Goal: Task Accomplishment & Management: Use online tool/utility

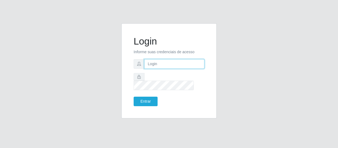
type input "[EMAIL_ADDRESS][DOMAIN_NAME]"
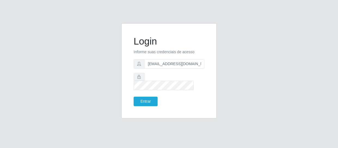
click at [149, 102] on div "Login Informe suas credenciais de acesso [EMAIL_ADDRESS][DOMAIN_NAME] Entrar" at bounding box center [169, 71] width 82 height 82
click at [147, 98] on button "Entrar" at bounding box center [146, 102] width 24 height 10
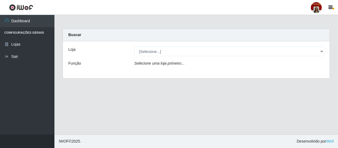
click at [326, 53] on div "[Selecione...] Mar Vermelho - Loja 04" at bounding box center [229, 52] width 198 height 10
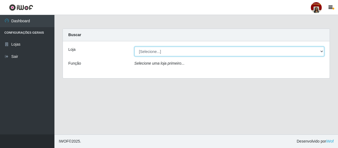
click at [321, 52] on select "[Selecione...] Mar Vermelho - Loja 04" at bounding box center [230, 52] width 190 height 10
select select "251"
click at [135, 47] on select "[Selecione...] Mar Vermelho - Loja 04" at bounding box center [230, 52] width 190 height 10
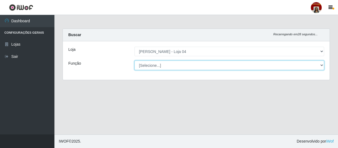
click at [322, 65] on select "[Selecione...] ASG ASG + ASG ++ Auxiliar de Depósito Auxiliar de Depósito + Aux…" at bounding box center [230, 66] width 190 height 10
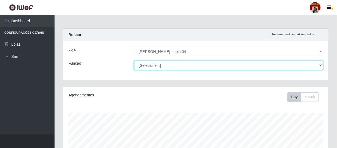
scroll to position [113, 265]
select select "22"
click at [134, 61] on select "[Selecione...] ASG ASG + ASG ++ Auxiliar de Depósito Auxiliar de Depósito + Aux…" at bounding box center [228, 66] width 189 height 10
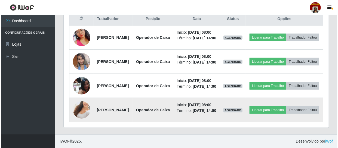
scroll to position [223, 0]
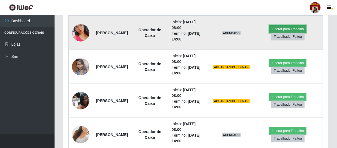
click at [299, 28] on button "Liberar para Trabalho" at bounding box center [287, 29] width 37 height 8
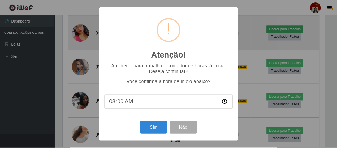
scroll to position [113, 263]
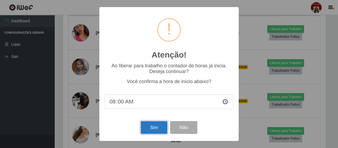
click at [152, 125] on button "Sim" at bounding box center [154, 127] width 26 height 13
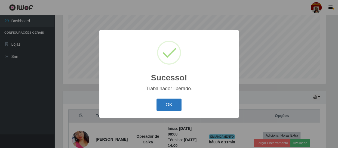
click at [173, 104] on button "OK" at bounding box center [169, 105] width 25 height 13
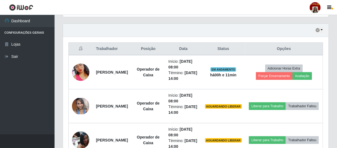
scroll to position [190, 0]
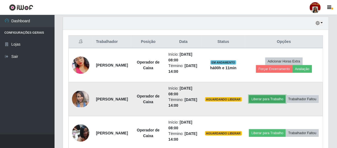
click at [281, 96] on button "Liberar para Trabalho" at bounding box center [267, 100] width 37 height 8
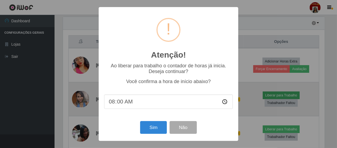
scroll to position [113, 263]
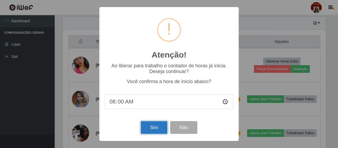
click at [150, 126] on button "Sim" at bounding box center [154, 127] width 26 height 13
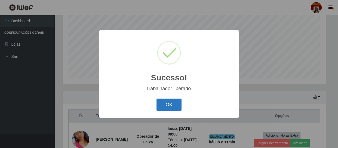
click at [168, 103] on button "OK" at bounding box center [169, 105] width 25 height 13
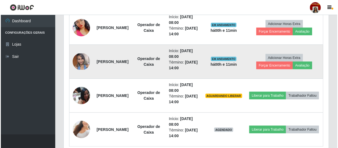
scroll to position [240, 0]
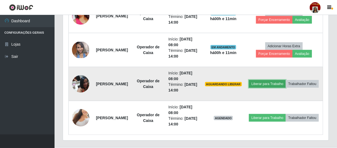
click at [279, 80] on button "Liberar para Trabalho" at bounding box center [267, 84] width 37 height 8
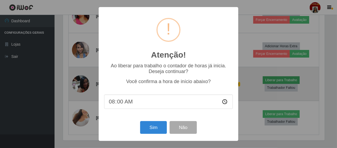
scroll to position [113, 263]
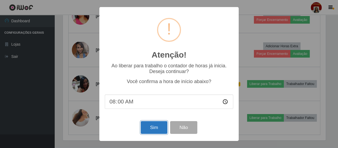
click at [155, 128] on button "Sim" at bounding box center [154, 127] width 26 height 13
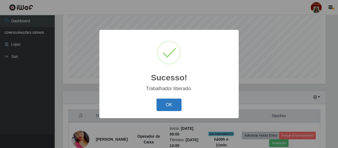
click at [165, 104] on button "OK" at bounding box center [169, 105] width 25 height 13
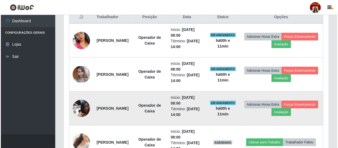
scroll to position [252, 0]
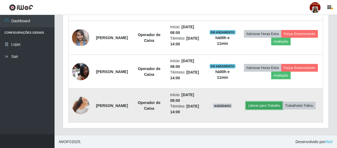
click at [261, 105] on button "Liberar para Trabalho" at bounding box center [264, 106] width 37 height 8
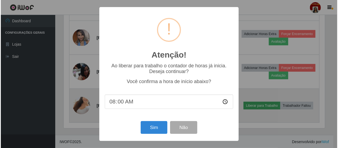
scroll to position [0, 0]
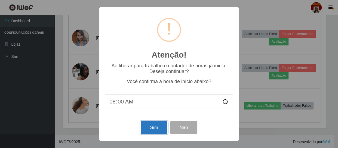
click at [153, 124] on button "Sim" at bounding box center [154, 127] width 26 height 13
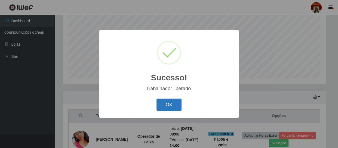
click at [167, 108] on button "OK" at bounding box center [169, 105] width 25 height 13
